Goal: Transaction & Acquisition: Purchase product/service

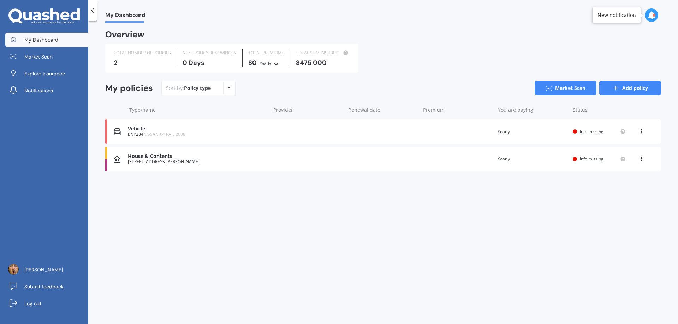
click at [625, 92] on link "Add policy" at bounding box center [630, 88] width 62 height 14
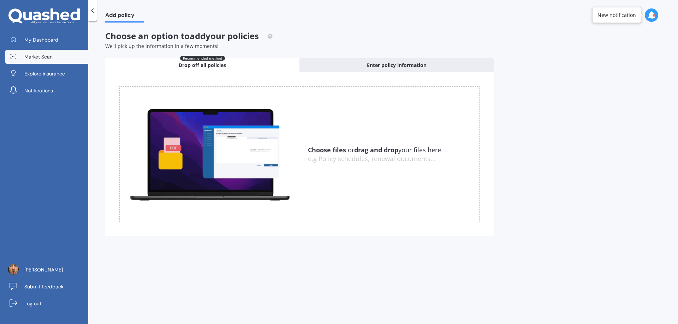
click at [45, 60] on link "Market Scan" at bounding box center [46, 57] width 83 height 14
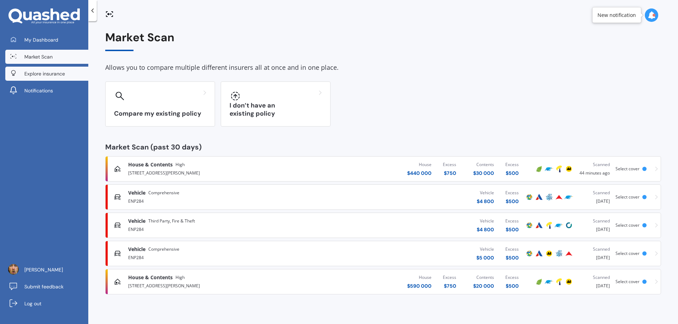
click at [43, 72] on span "Explore insurance" at bounding box center [44, 73] width 41 height 7
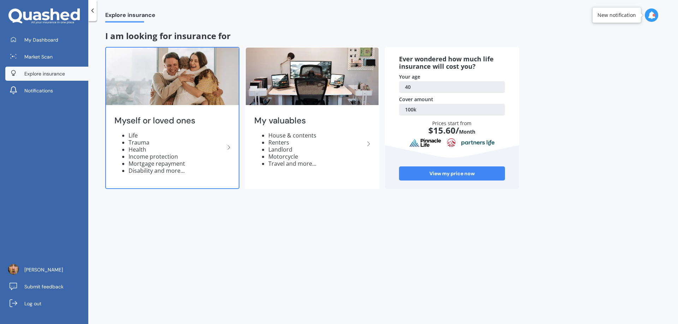
click at [170, 97] on img at bounding box center [172, 77] width 133 height 58
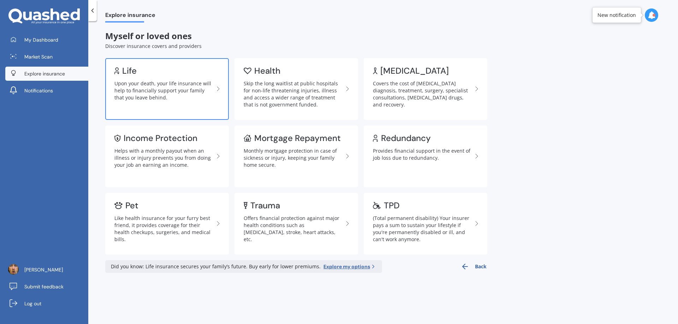
click at [172, 92] on div "Upon your death, your life insurance will help to financially support your fami…" at bounding box center [164, 90] width 100 height 21
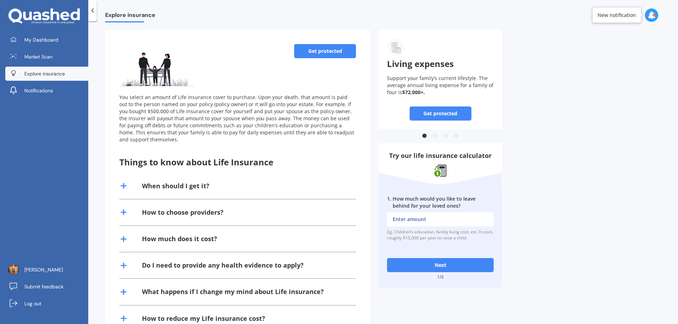
scroll to position [61, 0]
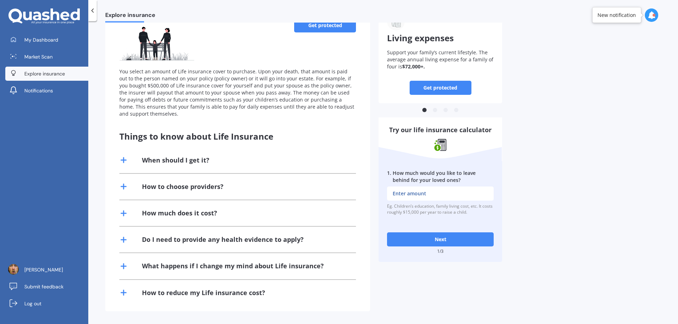
drag, startPoint x: 458, startPoint y: 194, endPoint x: 383, endPoint y: 194, distance: 75.5
click at [383, 194] on div "1 . How much would you like to leave behind for your loved ones? Eg. Children’s…" at bounding box center [440, 192] width 124 height 63
type input "$500,000"
click at [445, 238] on button "Next" at bounding box center [440, 240] width 107 height 14
click at [459, 193] on input "2 . How much outstanding debt do you have, including mortgage?" at bounding box center [440, 194] width 107 height 14
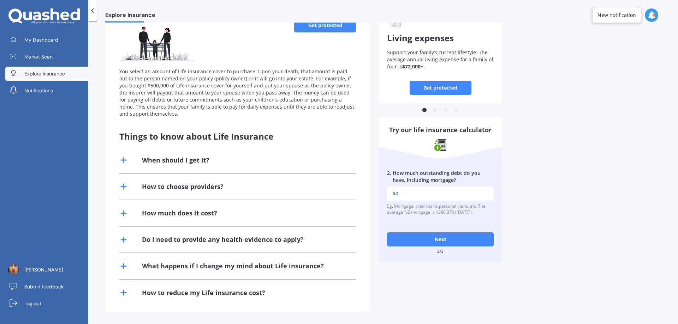
type input "$0"
click at [444, 236] on button "Next" at bounding box center [440, 240] width 107 height 14
click at [438, 193] on input "3 . What would be the cost of fulfilling your bucket list if you were terminall…" at bounding box center [440, 194] width 107 height 14
drag, startPoint x: 398, startPoint y: 196, endPoint x: 394, endPoint y: 193, distance: 4.7
click at [394, 193] on input "$20,000" at bounding box center [440, 194] width 107 height 14
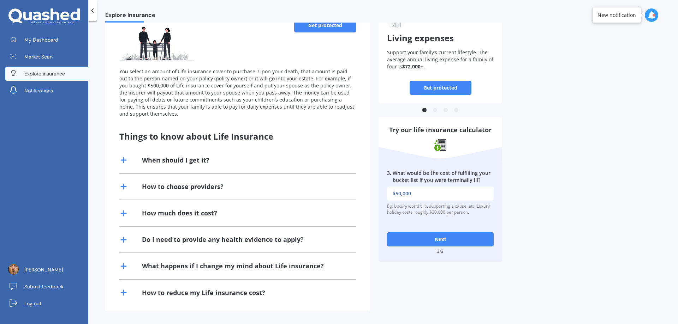
type input "$50,000"
click at [452, 242] on button "Next" at bounding box center [440, 240] width 107 height 14
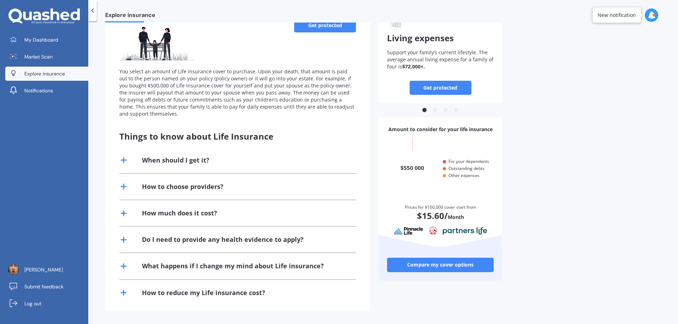
scroll to position [67, 103]
click at [458, 266] on link "Compare my cover options" at bounding box center [440, 265] width 107 height 14
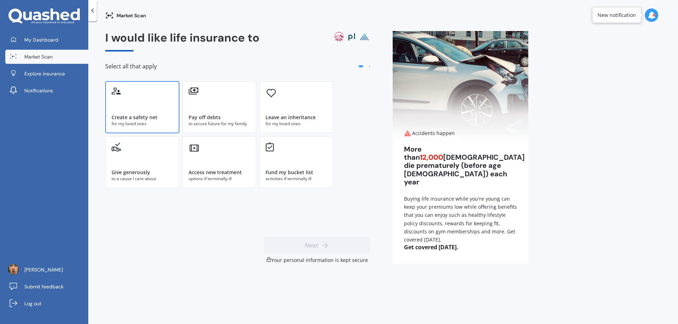
click at [159, 116] on div "Create a safety net" at bounding box center [142, 117] width 61 height 7
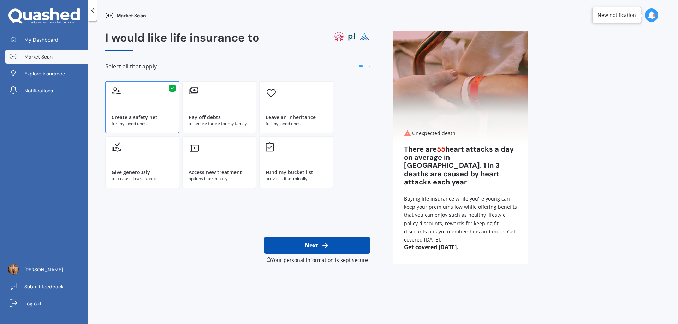
click at [331, 247] on button "Next" at bounding box center [317, 245] width 106 height 17
select select "20"
select select "01"
select select "1985"
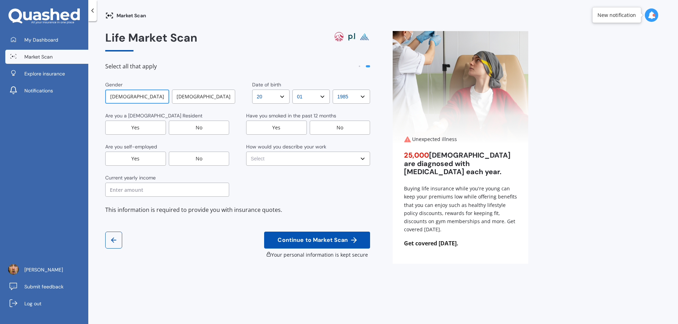
click at [344, 129] on div "No" at bounding box center [340, 128] width 61 height 14
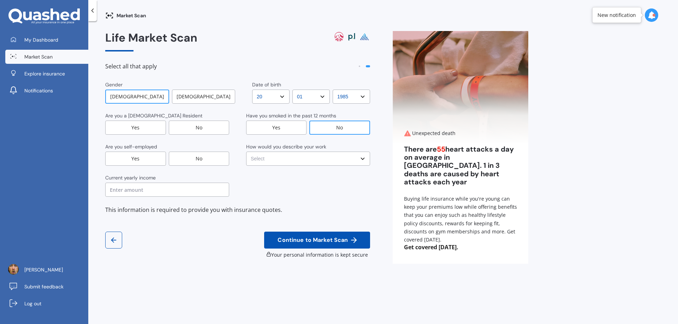
click at [135, 129] on div "Yes" at bounding box center [135, 128] width 61 height 14
click at [199, 158] on div "No" at bounding box center [199, 159] width 61 height 14
click at [289, 160] on select "Select No manual work e.g. lawyer, consultant, engineer Light manual work [PERS…" at bounding box center [308, 159] width 124 height 14
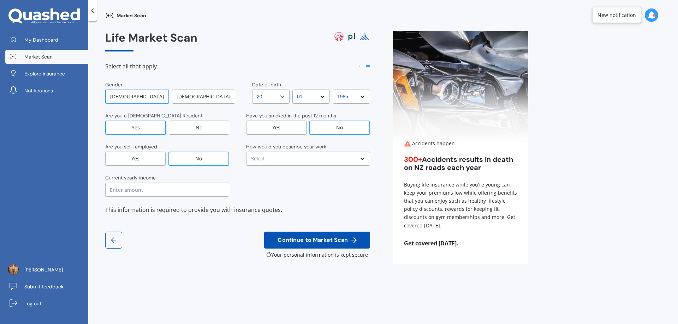
select select "No manual work e.g. lawyer, consultant, engineer"
click at [246, 152] on select "Select No manual work e.g. lawyer, consultant, engineer Light manual work [PERS…" at bounding box center [308, 159] width 124 height 14
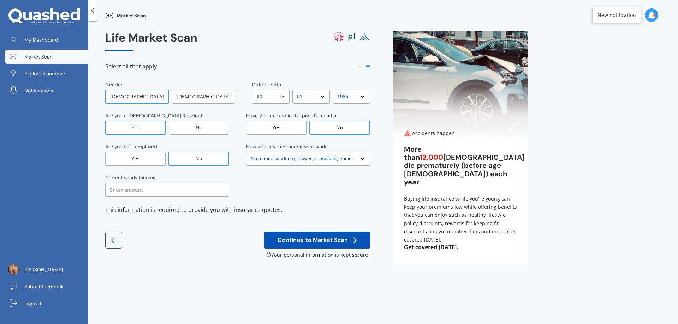
click at [185, 191] on input "text" at bounding box center [167, 190] width 124 height 14
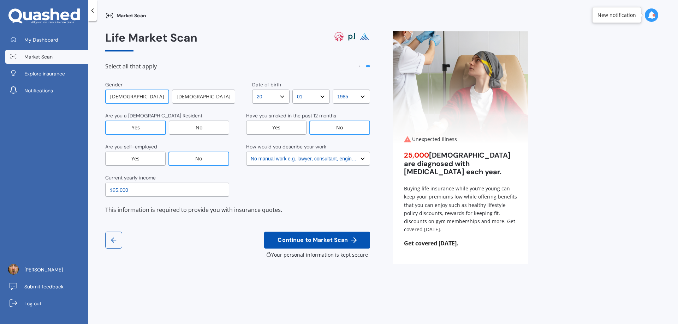
type input "$95,000"
click at [180, 227] on div "Gender [DEMOGRAPHIC_DATA] [DEMOGRAPHIC_DATA] Date of birth DD DD 01 02 03 04 05…" at bounding box center [237, 170] width 265 height 178
click at [318, 241] on span "Continue to Market Scan" at bounding box center [312, 240] width 73 height 7
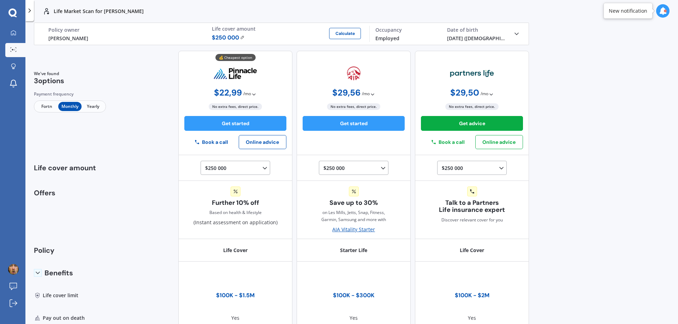
click at [241, 37] on img at bounding box center [242, 37] width 5 height 4
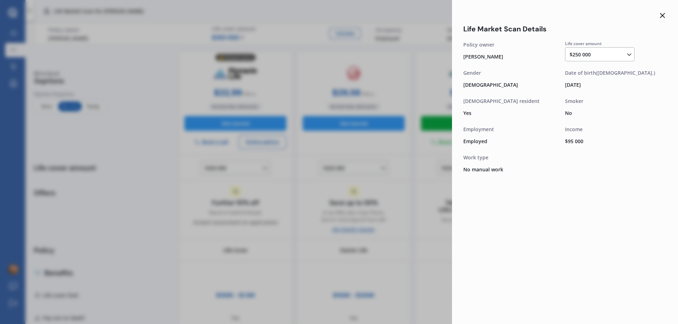
click at [598, 58] on div "$250 000 $100 000 $150 000 $200 000 $250 000 $300 000 $350 000 $400 000 $500 00…" at bounding box center [600, 54] width 63 height 8
click at [594, 84] on span "$500 000" at bounding box center [585, 86] width 21 height 7
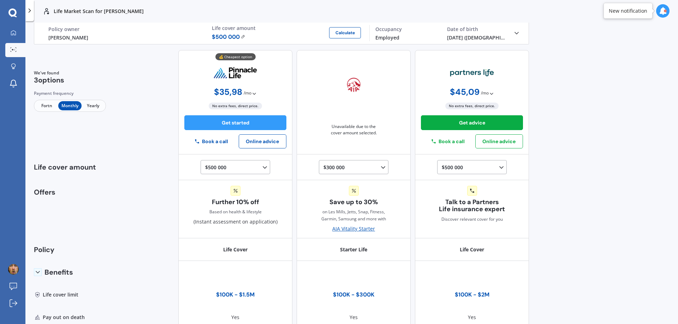
scroll to position [0, 0]
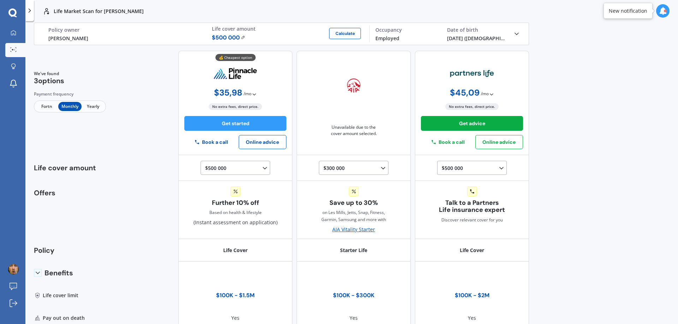
click at [241, 36] on img at bounding box center [243, 37] width 5 height 4
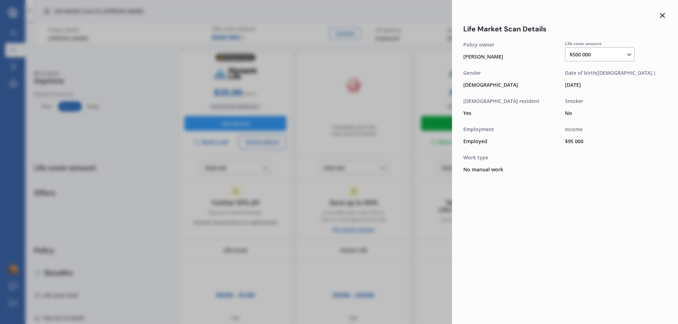
click at [664, 16] on icon at bounding box center [662, 15] width 8 height 8
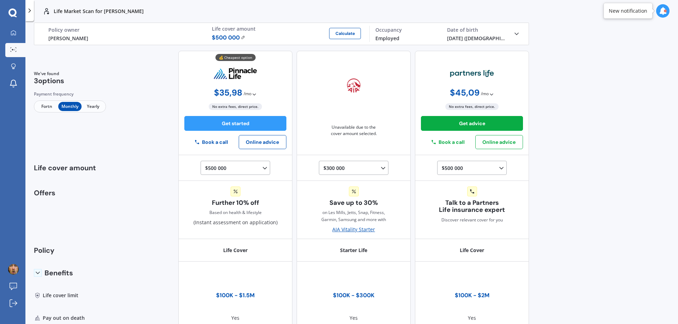
click at [95, 106] on span "Yearly" at bounding box center [93, 106] width 23 height 9
click at [45, 108] on span "Fortn" at bounding box center [46, 106] width 23 height 9
click at [70, 106] on span "Monthly" at bounding box center [69, 106] width 23 height 9
click at [92, 106] on span "Yearly" at bounding box center [93, 106] width 23 height 9
click at [49, 109] on span "Fortn" at bounding box center [46, 106] width 23 height 9
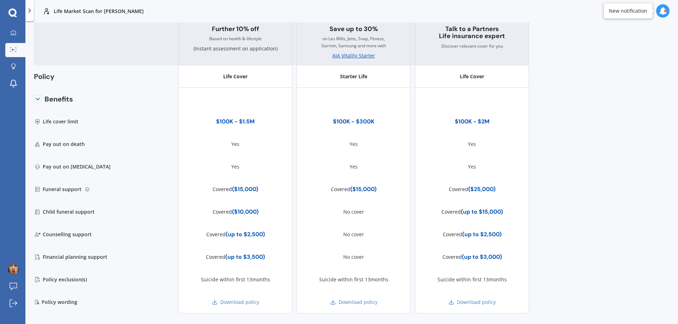
scroll to position [176, 0]
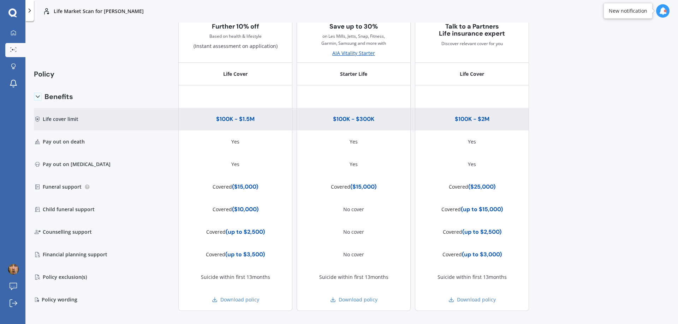
click at [460, 118] on div "$100K - $2M" at bounding box center [472, 119] width 35 height 7
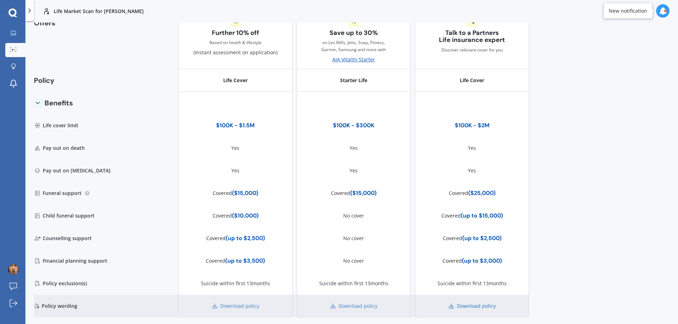
scroll to position [187, 0]
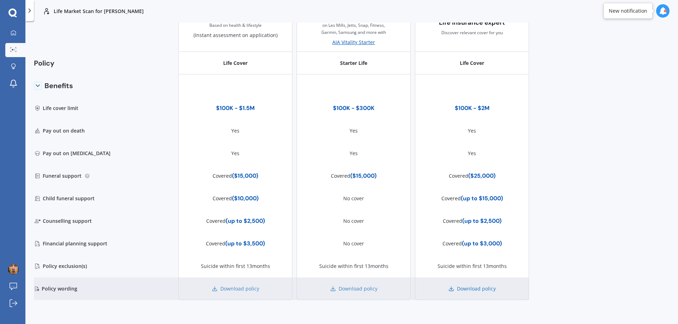
click at [462, 288] on link "Download policy" at bounding box center [471, 289] width 47 height 7
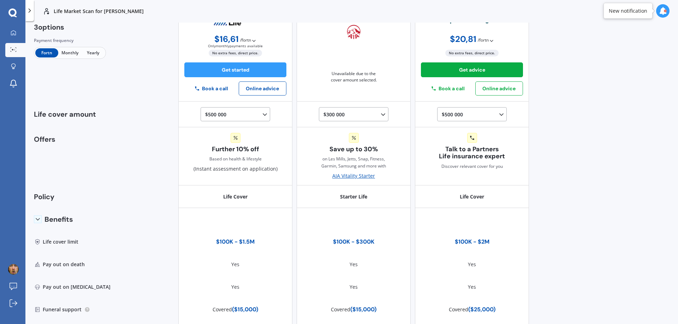
scroll to position [0, 0]
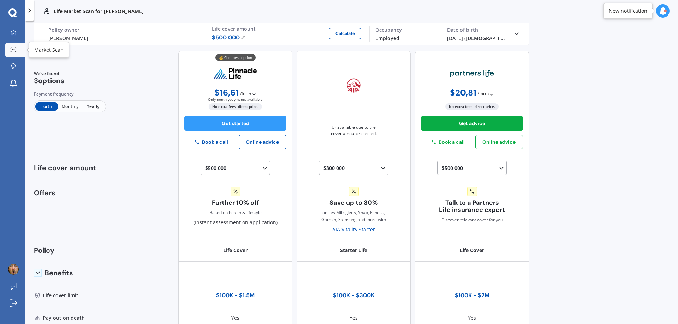
click at [12, 48] on icon at bounding box center [13, 49] width 6 height 5
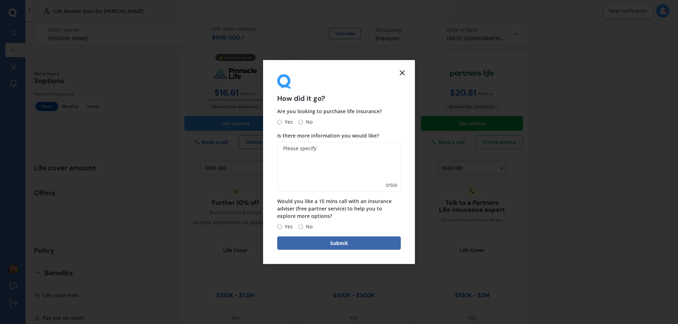
click at [403, 72] on icon at bounding box center [402, 72] width 8 height 8
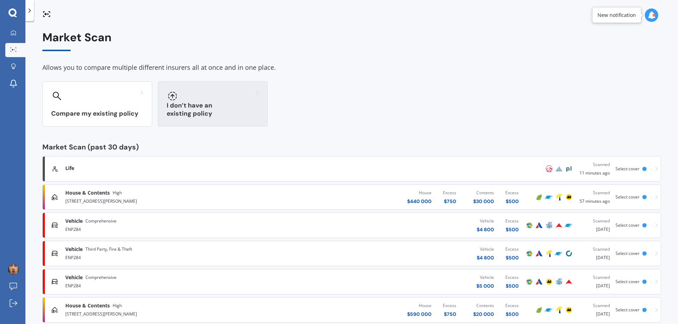
click at [207, 99] on div at bounding box center [213, 95] width 92 height 11
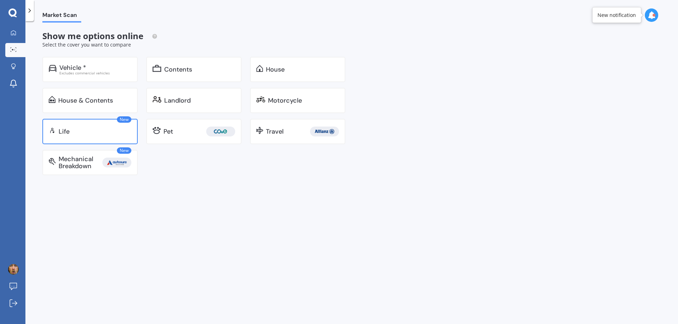
click at [73, 129] on div "Life" at bounding box center [95, 131] width 73 height 7
